Goal: Information Seeking & Learning: Learn about a topic

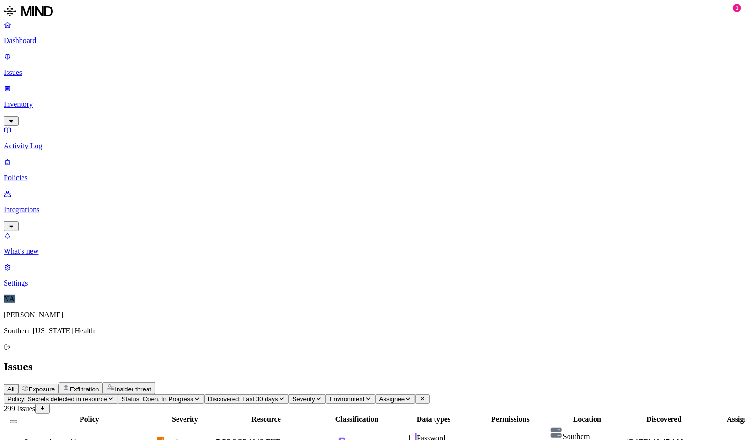
click at [114, 396] on icon "button" at bounding box center [110, 399] width 7 height 6
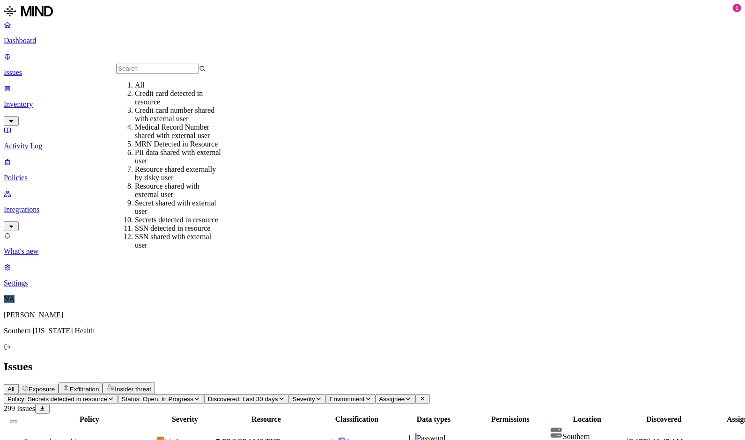
click at [114, 396] on icon "button" at bounding box center [110, 399] width 7 height 6
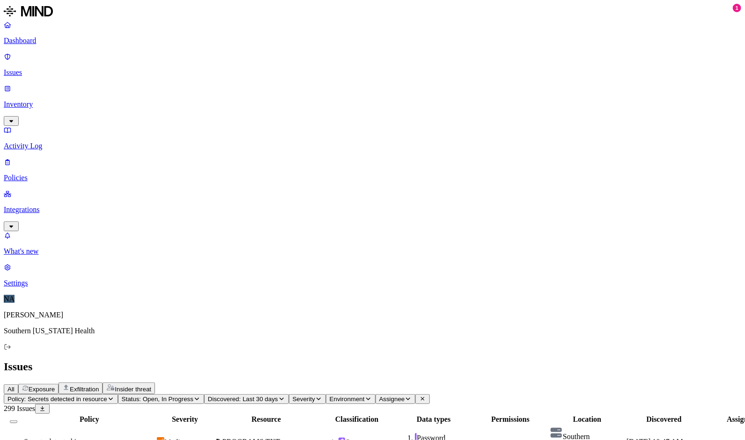
click at [365, 396] on span "Environment" at bounding box center [347, 399] width 35 height 7
click at [448, 105] on span "Endpoint" at bounding box center [459, 109] width 28 height 8
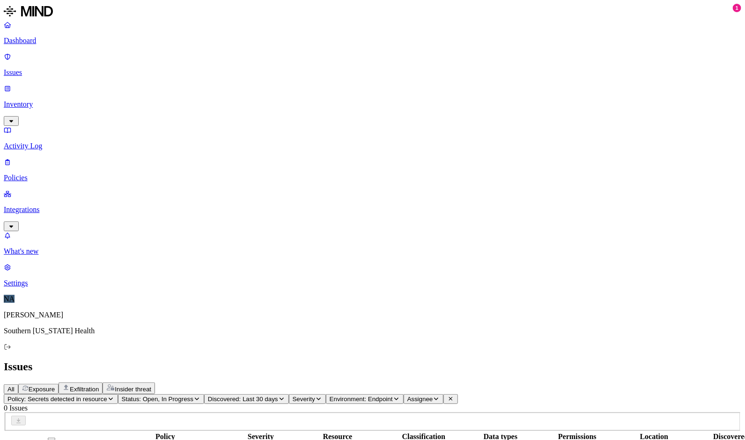
click at [393, 396] on span "Environment: Endpoint" at bounding box center [361, 399] width 63 height 7
click at [446, 89] on span "Cloud" at bounding box center [454, 92] width 18 height 8
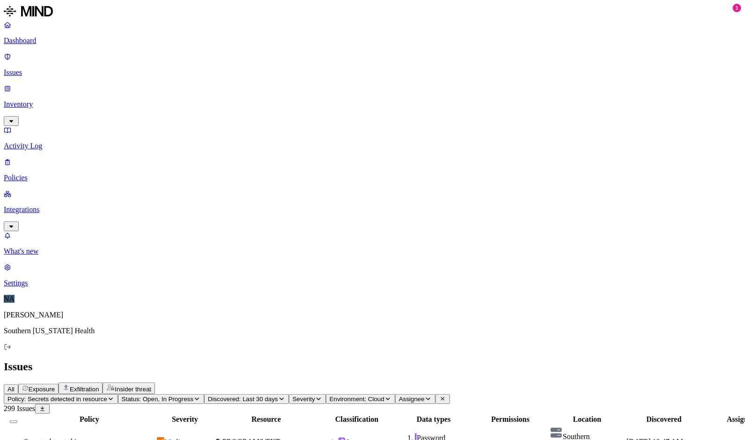
click at [384, 396] on span "Environment: Cloud" at bounding box center [357, 399] width 55 height 7
click at [445, 77] on div "All" at bounding box center [445, 75] width 0 height 8
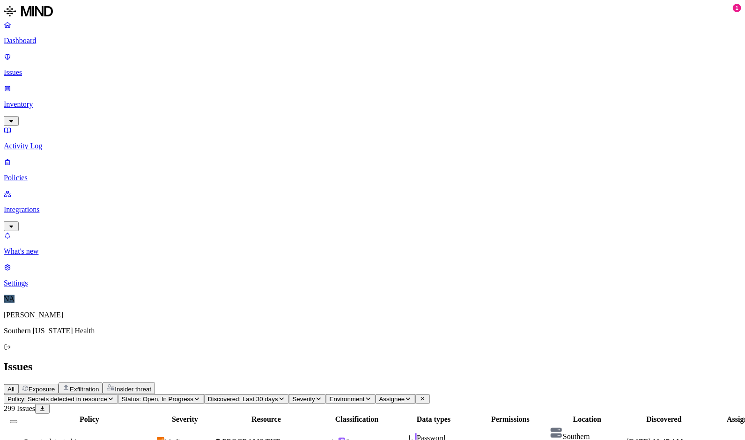
click at [99, 386] on span "Exfiltration" at bounding box center [84, 389] width 29 height 7
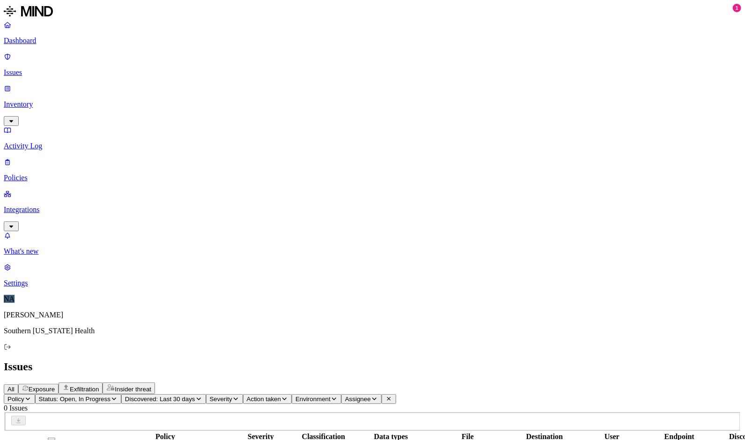
click at [151, 386] on span "Insider threat" at bounding box center [133, 389] width 37 height 7
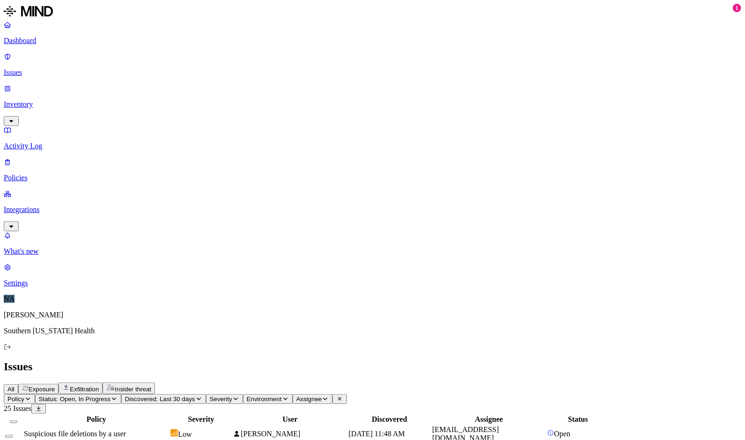
click at [126, 430] on span "Suspicious file deletions by a user" at bounding box center [75, 434] width 102 height 8
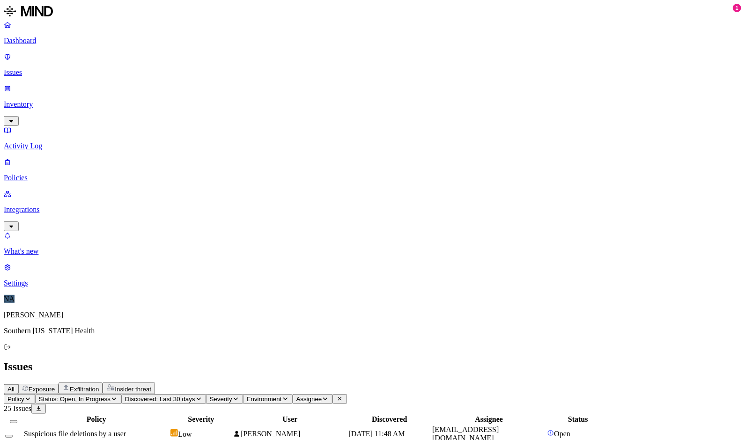
click at [99, 386] on span "Exfiltration" at bounding box center [84, 389] width 29 height 7
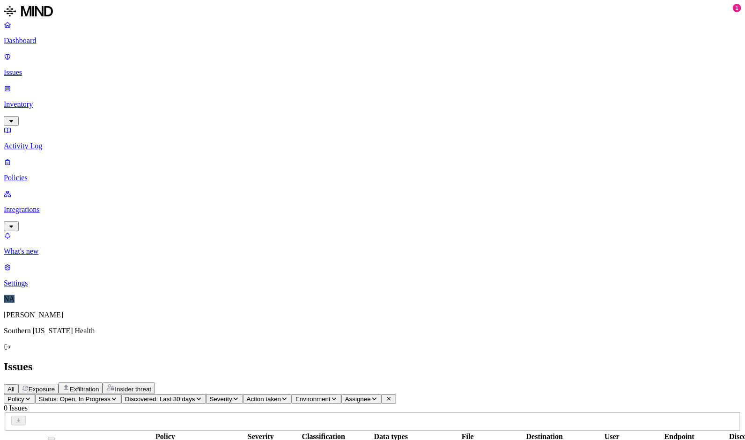
click at [55, 386] on span "Exposure" at bounding box center [42, 389] width 26 height 7
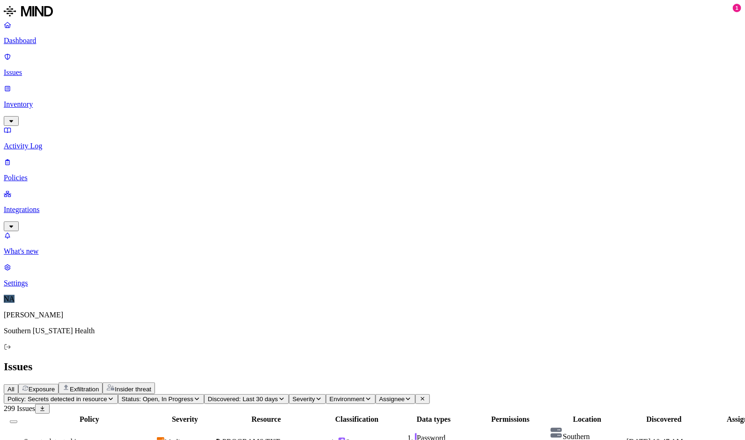
click at [43, 43] on p "Dashboard" at bounding box center [372, 41] width 737 height 8
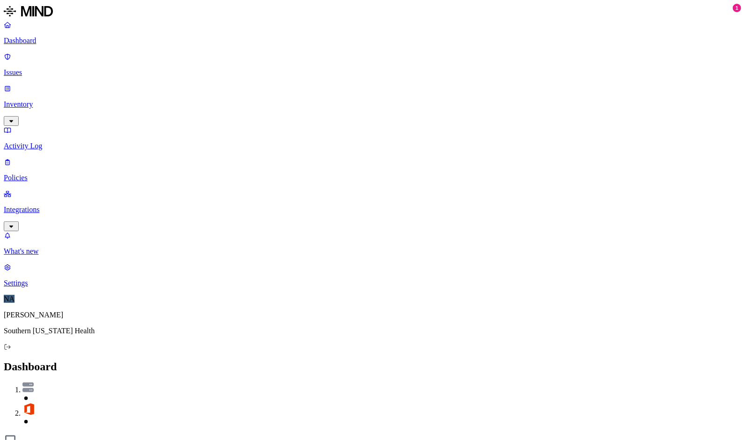
click at [675, 386] on span at bounding box center [381, 394] width 719 height 17
click at [34, 382] on img at bounding box center [27, 387] width 11 height 10
click at [17, 434] on img at bounding box center [10, 440] width 13 height 13
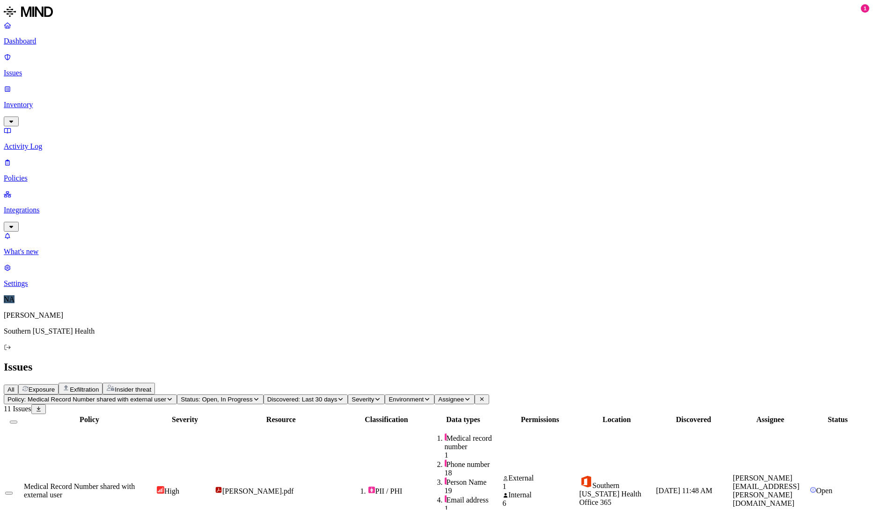
scroll to position [91, 0]
click at [135, 440] on span "Medical Record Number shared with external user" at bounding box center [79, 490] width 111 height 16
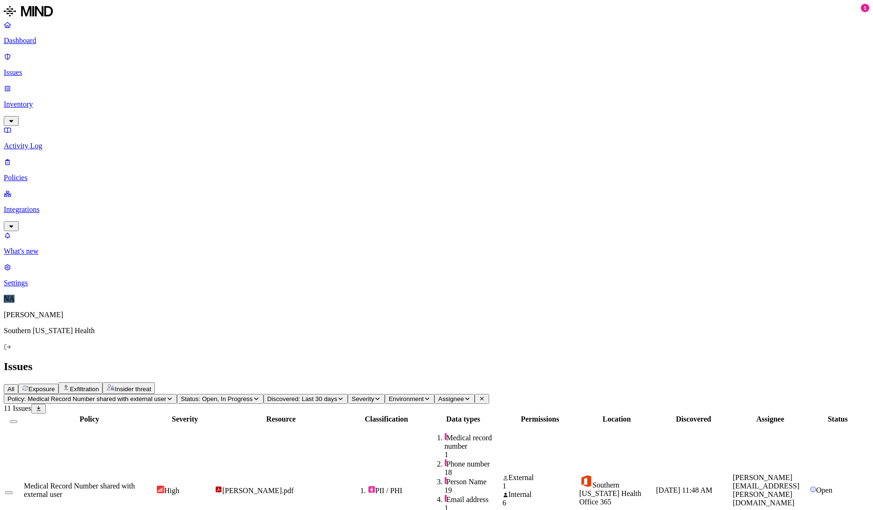
click at [46, 37] on p "Dashboard" at bounding box center [437, 41] width 866 height 8
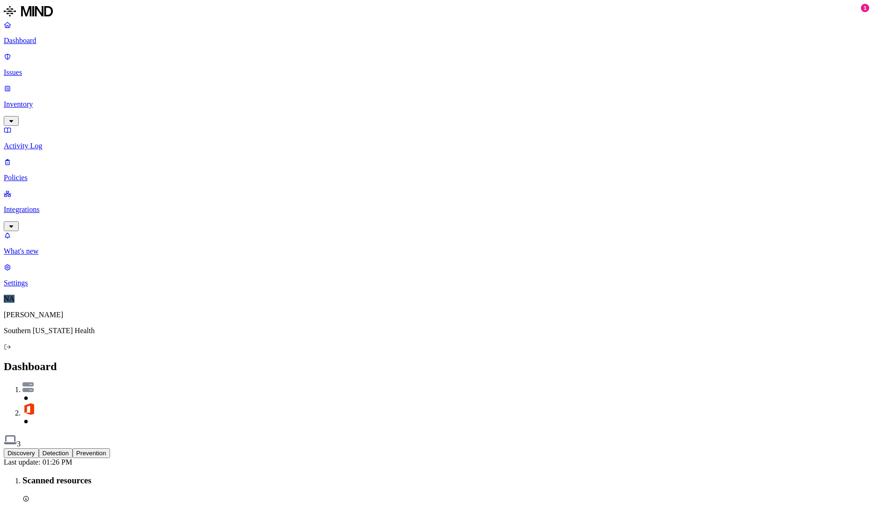
click at [73, 440] on button "Detection" at bounding box center [56, 454] width 34 height 10
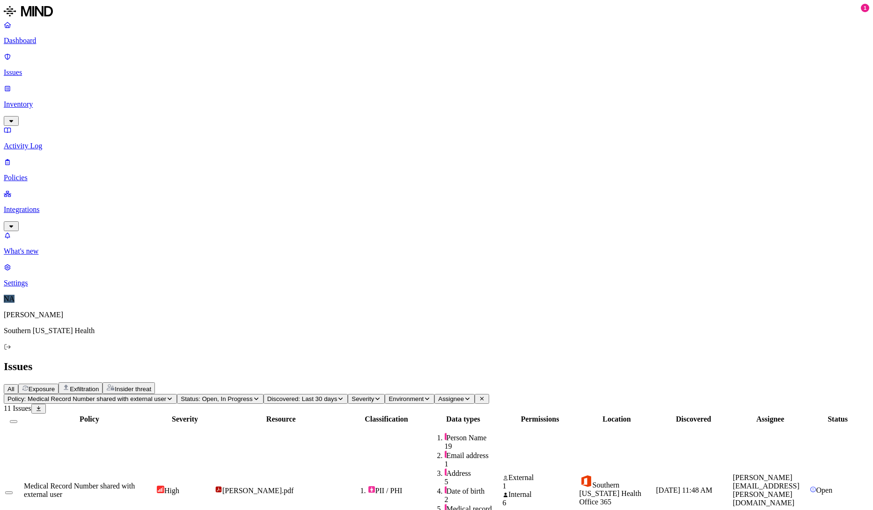
drag, startPoint x: 832, startPoint y: 339, endPoint x: 834, endPoint y: 325, distance: 13.6
click at [99, 386] on span "Exfiltration" at bounding box center [84, 389] width 29 height 7
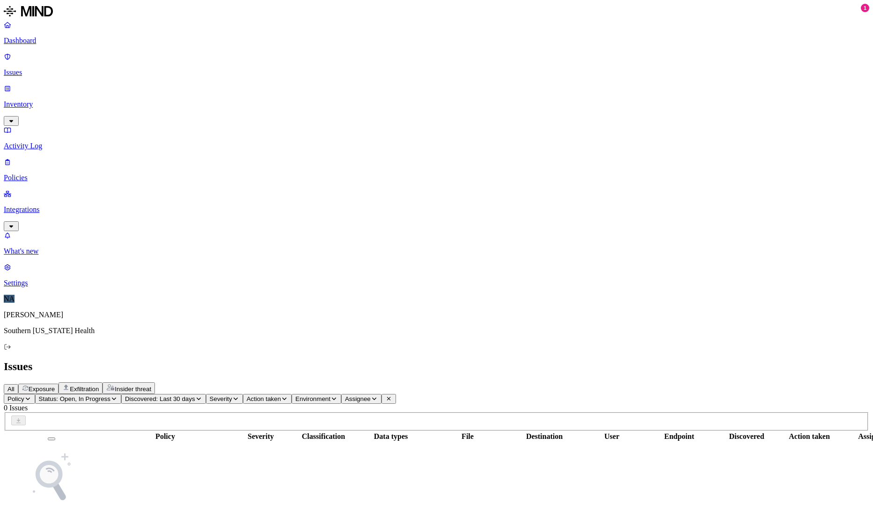
click at [59, 384] on button "Exposure" at bounding box center [38, 389] width 40 height 10
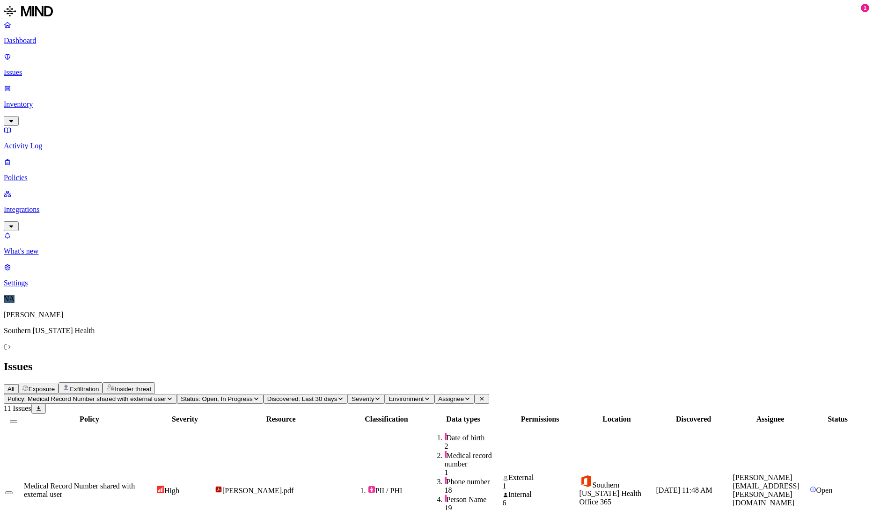
click at [42, 38] on p "Dashboard" at bounding box center [437, 41] width 866 height 8
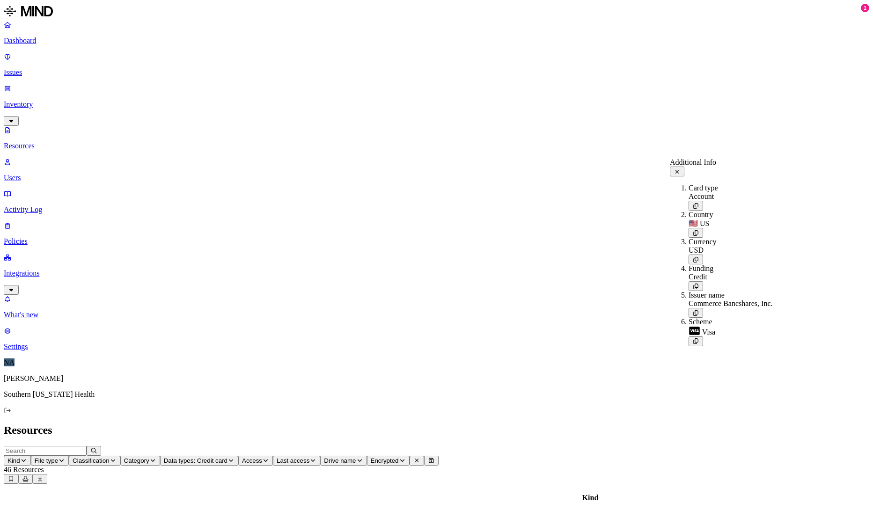
click at [681, 169] on icon at bounding box center [677, 172] width 7 height 6
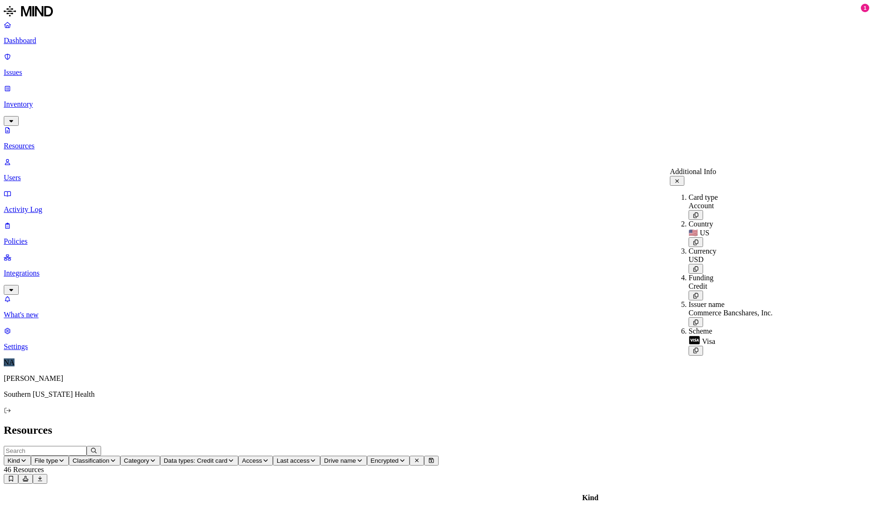
click at [681, 178] on icon at bounding box center [677, 181] width 7 height 6
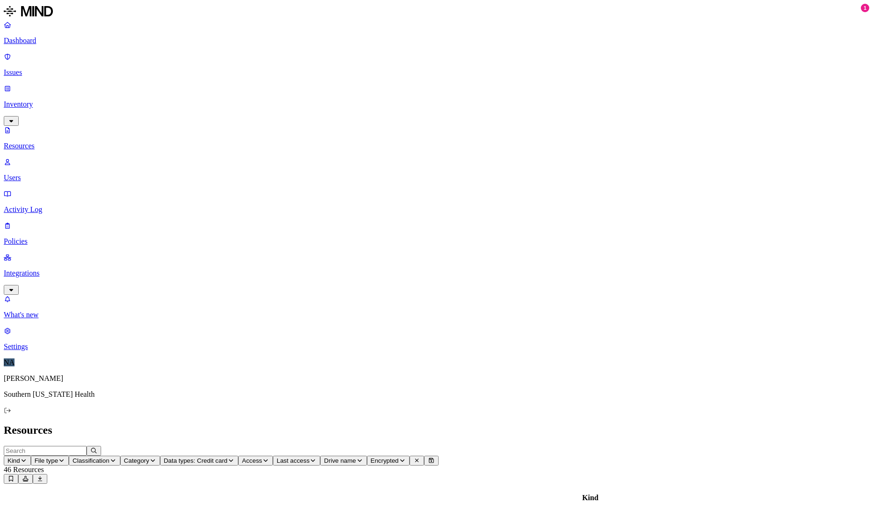
click at [47, 68] on p "Issues" at bounding box center [437, 72] width 866 height 8
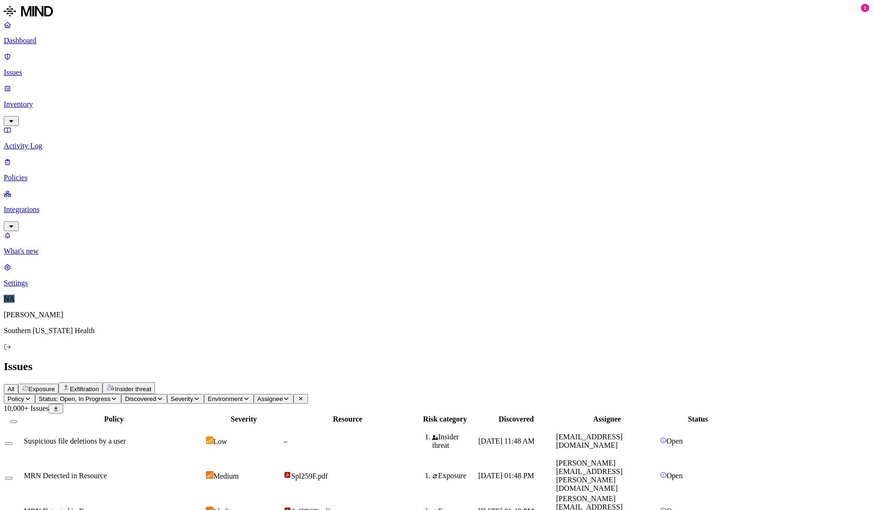
click at [54, 142] on p "Activity Log" at bounding box center [437, 146] width 866 height 8
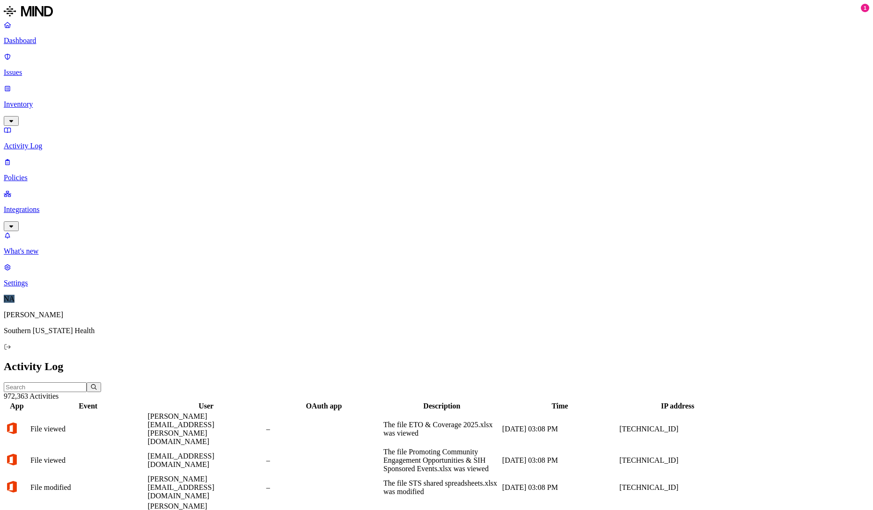
click at [87, 382] on input "text" at bounding box center [45, 387] width 83 height 10
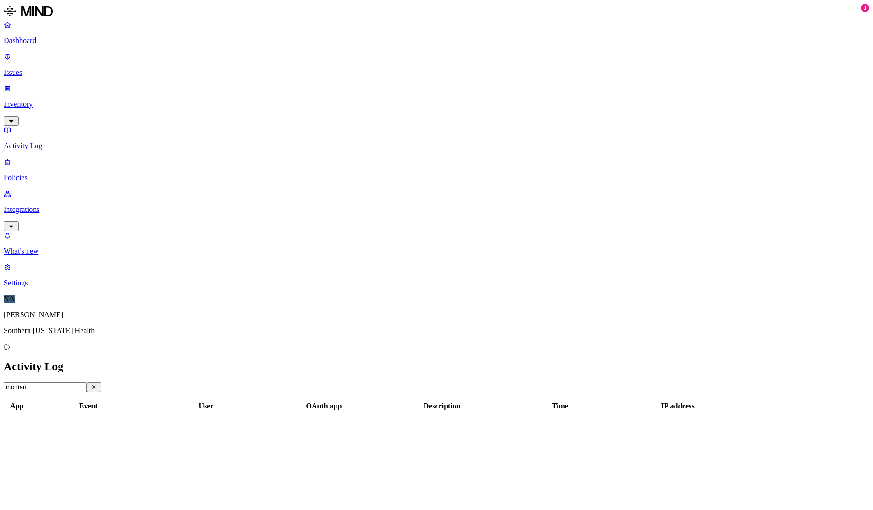
type input "[US_STATE]"
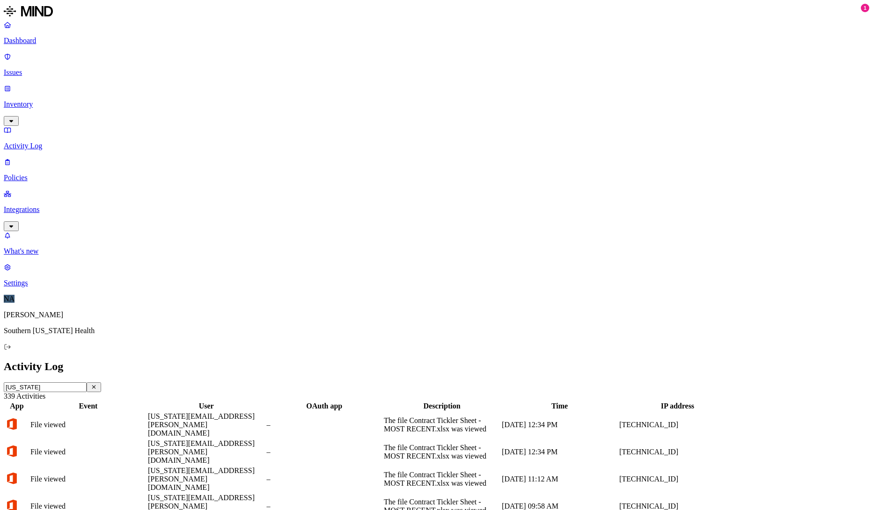
click at [97, 384] on icon "button" at bounding box center [93, 387] width 7 height 6
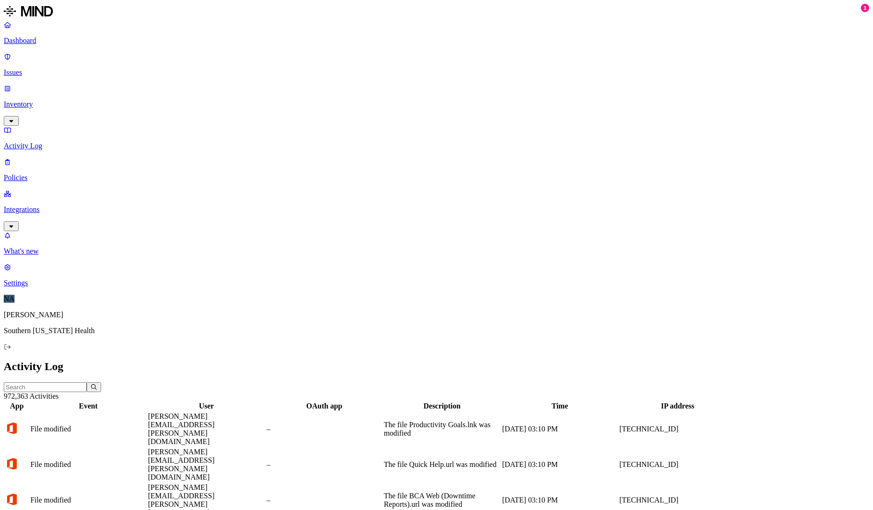
click at [27, 100] on p "Inventory" at bounding box center [437, 104] width 866 height 8
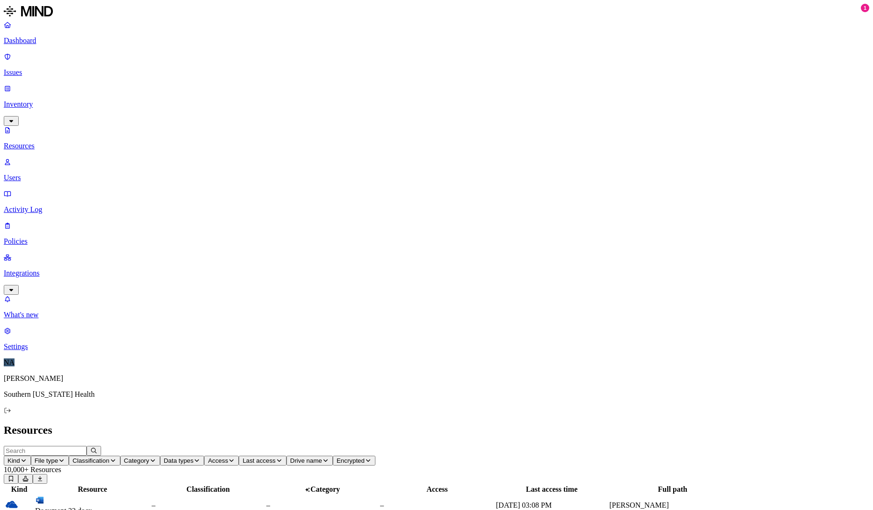
click at [50, 68] on p "Issues" at bounding box center [437, 72] width 866 height 8
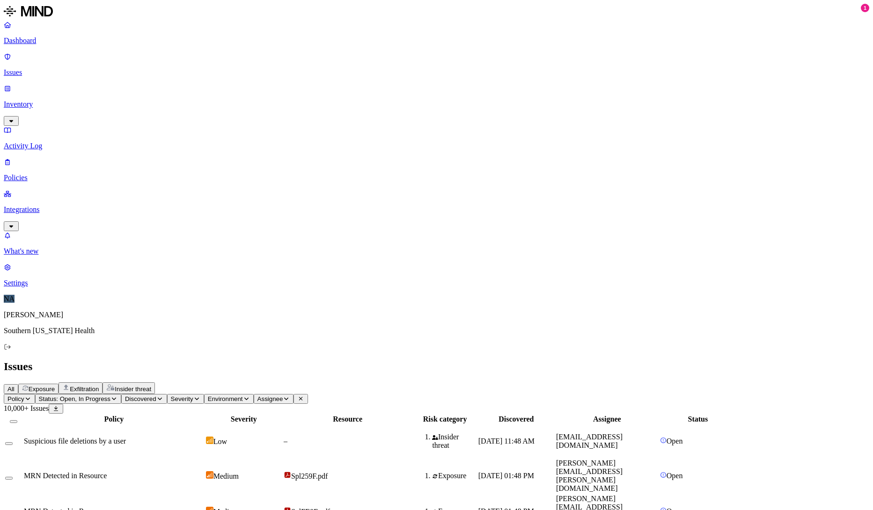
click at [45, 40] on p "Dashboard" at bounding box center [437, 41] width 866 height 8
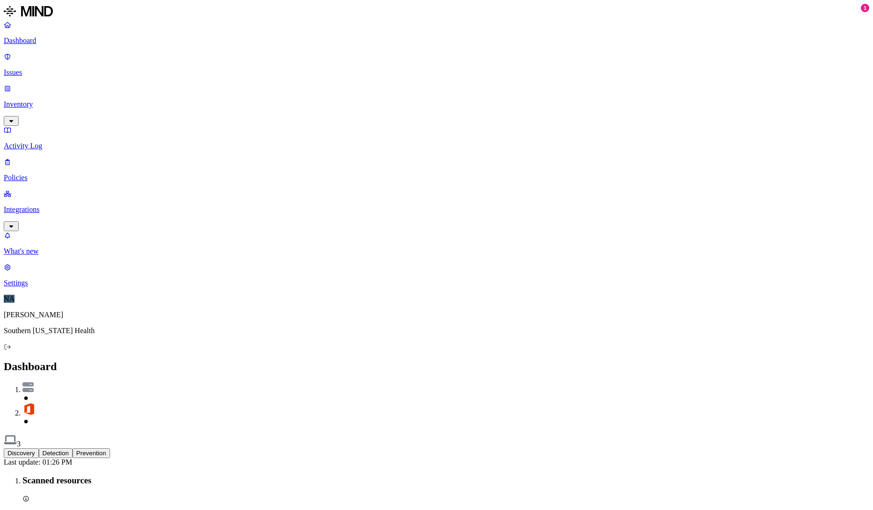
click at [73, 440] on button "Detection" at bounding box center [56, 454] width 34 height 10
